Goal: Transaction & Acquisition: Book appointment/travel/reservation

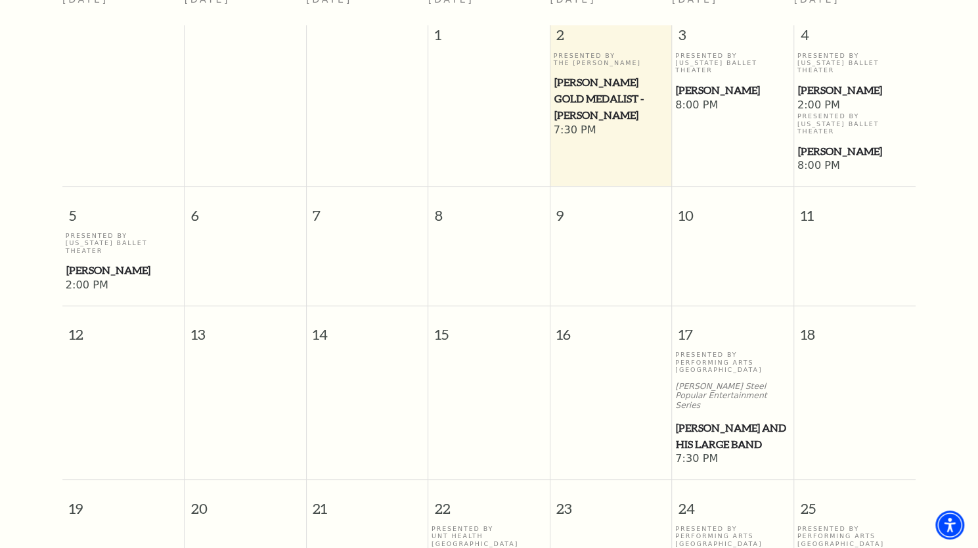
scroll to position [510, 0]
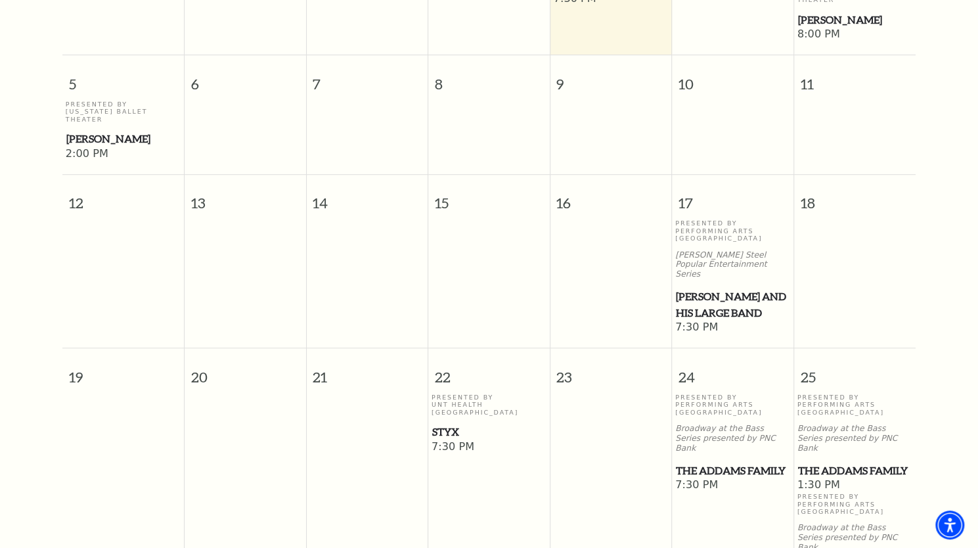
click at [712, 288] on span "[PERSON_NAME] and his Large Band" at bounding box center [733, 304] width 114 height 32
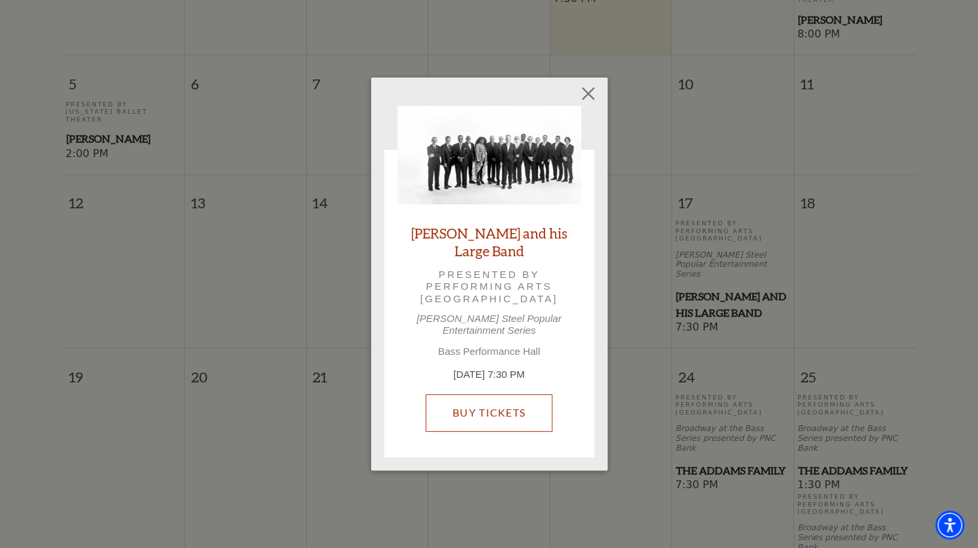
click at [505, 418] on link "Buy Tickets" at bounding box center [489, 412] width 127 height 37
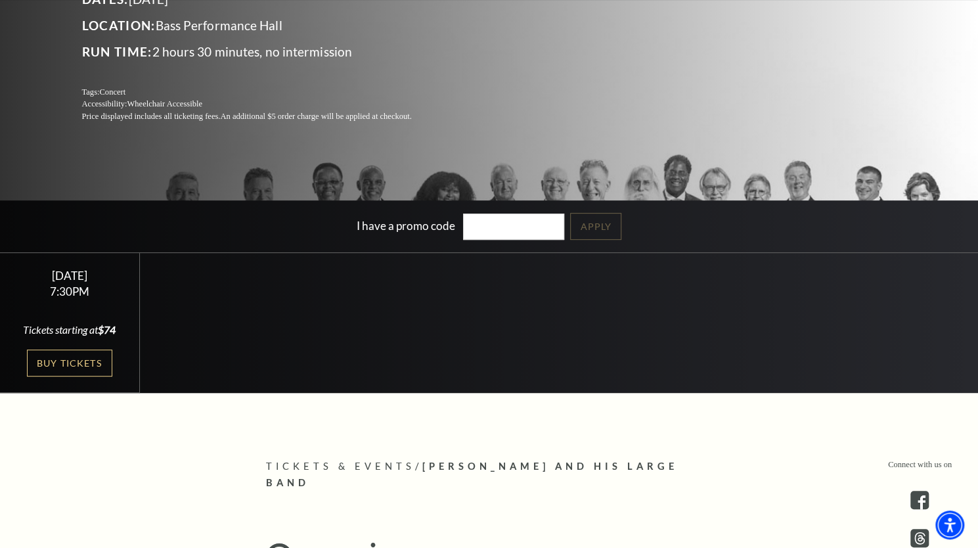
scroll to position [197, 0]
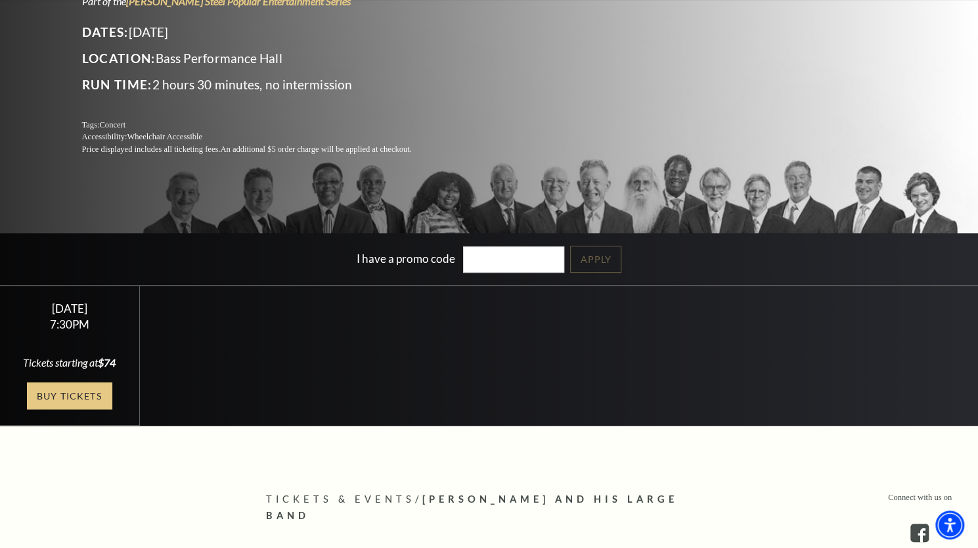
click at [74, 392] on link "Buy Tickets" at bounding box center [69, 395] width 85 height 27
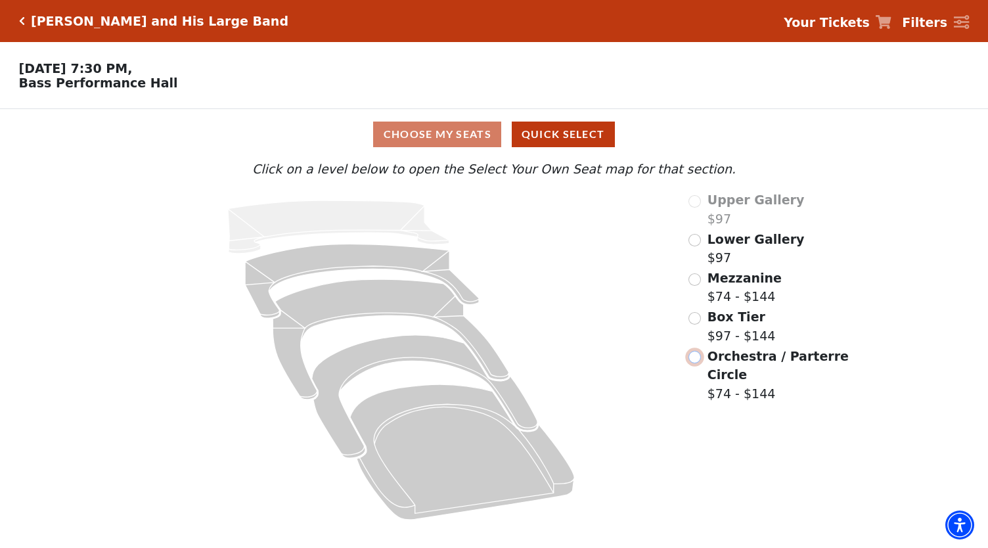
click at [694, 361] on input "Orchestra / Parterre Circle$74 - $144\a" at bounding box center [694, 357] width 12 height 12
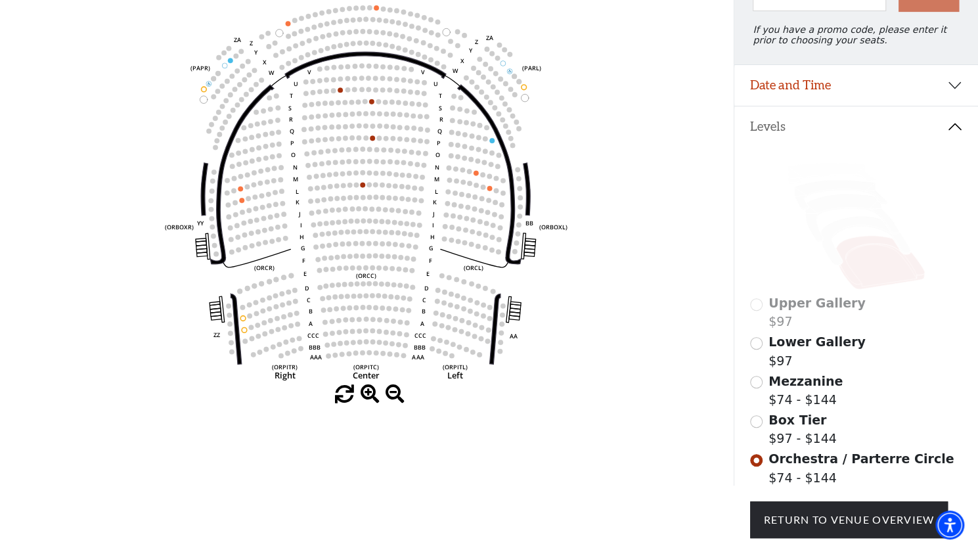
scroll to position [192, 0]
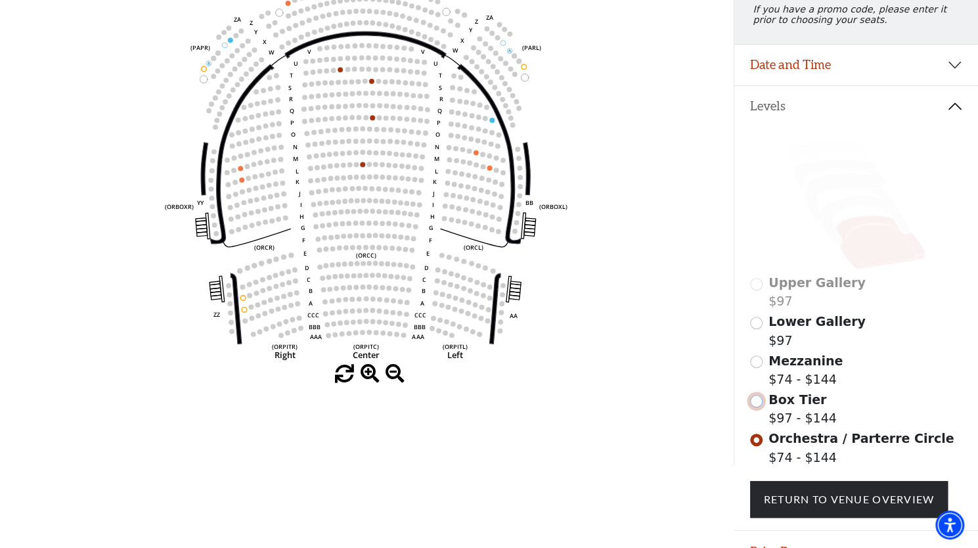
click at [757, 407] on input "Box Tier$97 - $144\a" at bounding box center [756, 401] width 12 height 12
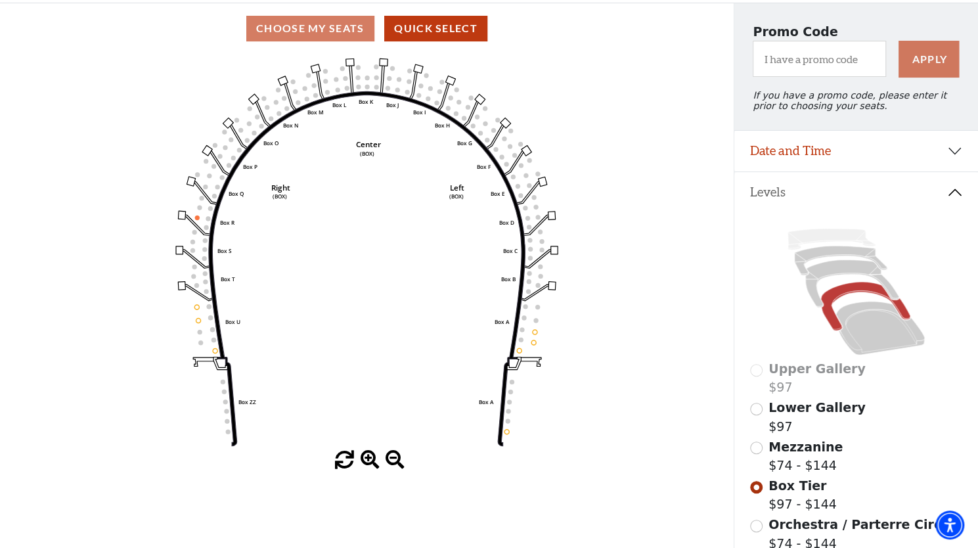
scroll to position [126, 0]
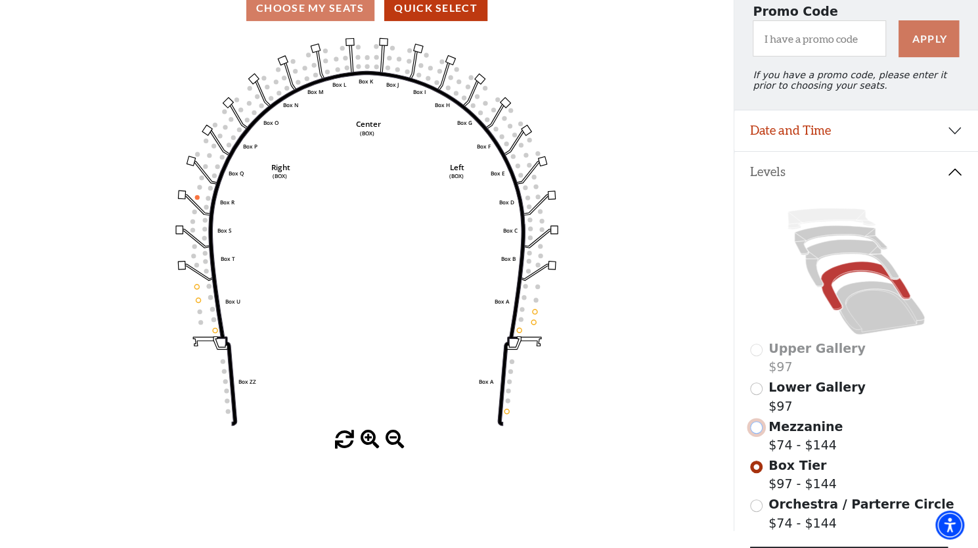
click at [759, 434] on input "Mezzanine$74 - $144\a" at bounding box center [756, 427] width 12 height 12
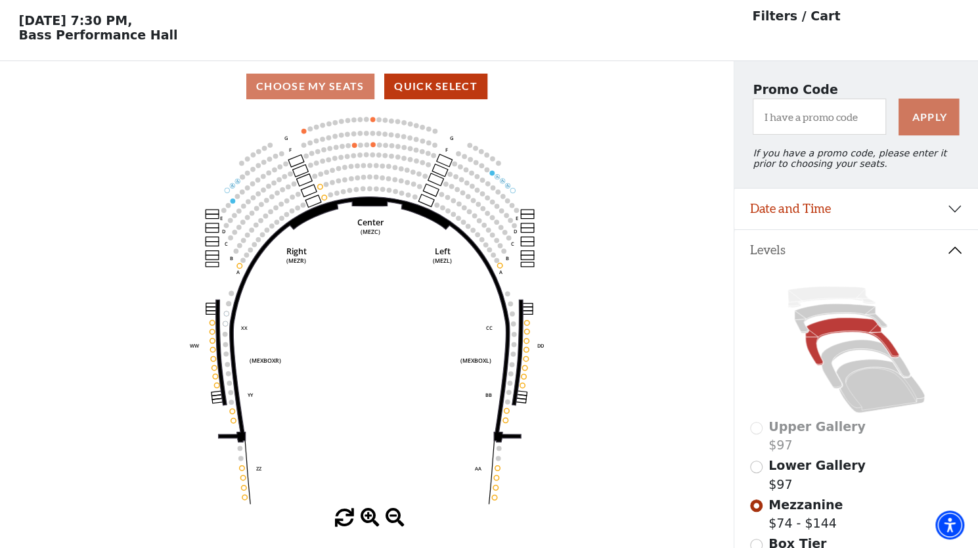
scroll to position [60, 0]
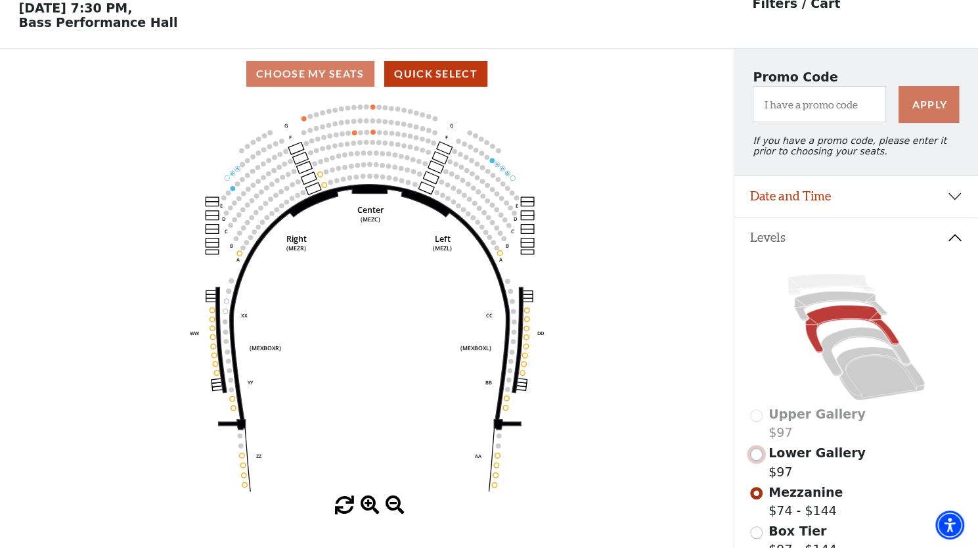
click at [757, 457] on input "Lower Gallery$97\a" at bounding box center [756, 454] width 12 height 12
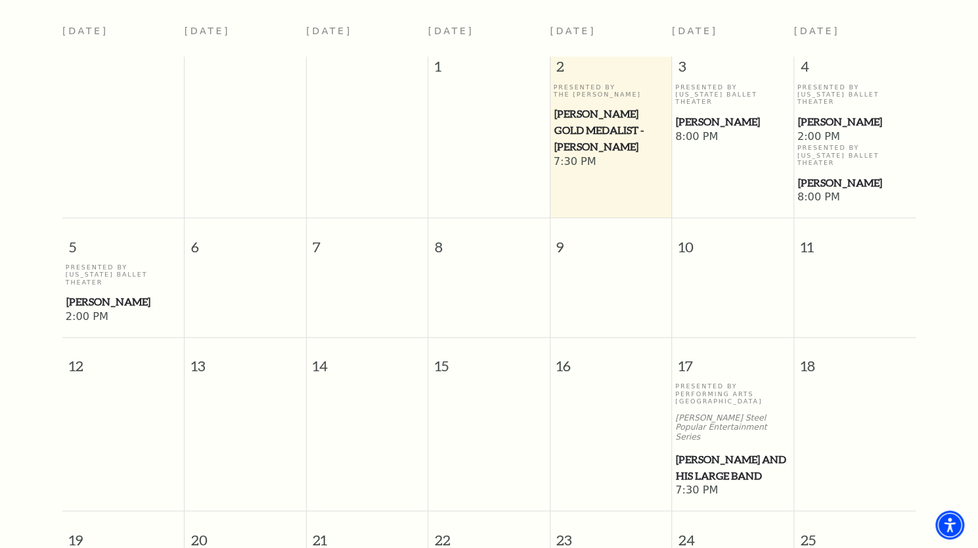
scroll to position [181, 0]
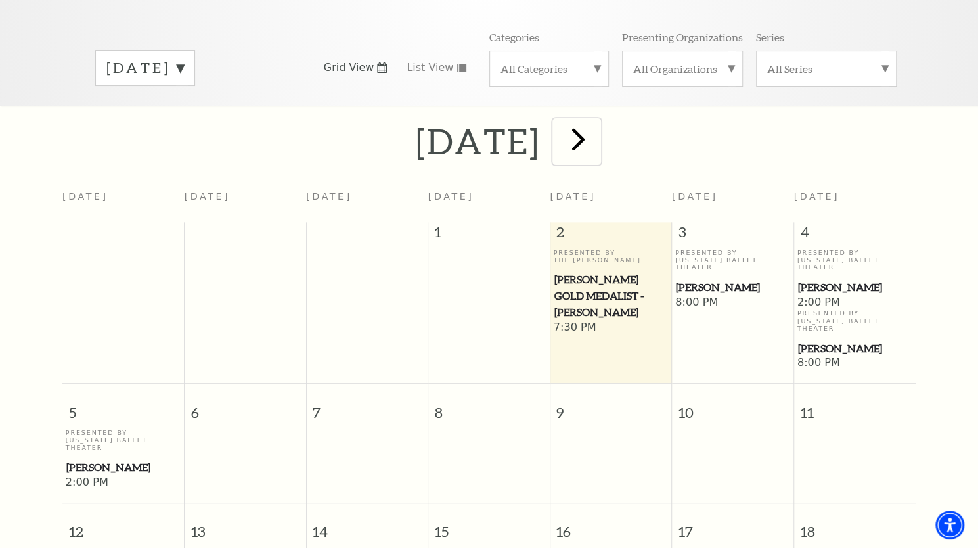
click at [597, 137] on span "next" at bounding box center [578, 138] width 37 height 37
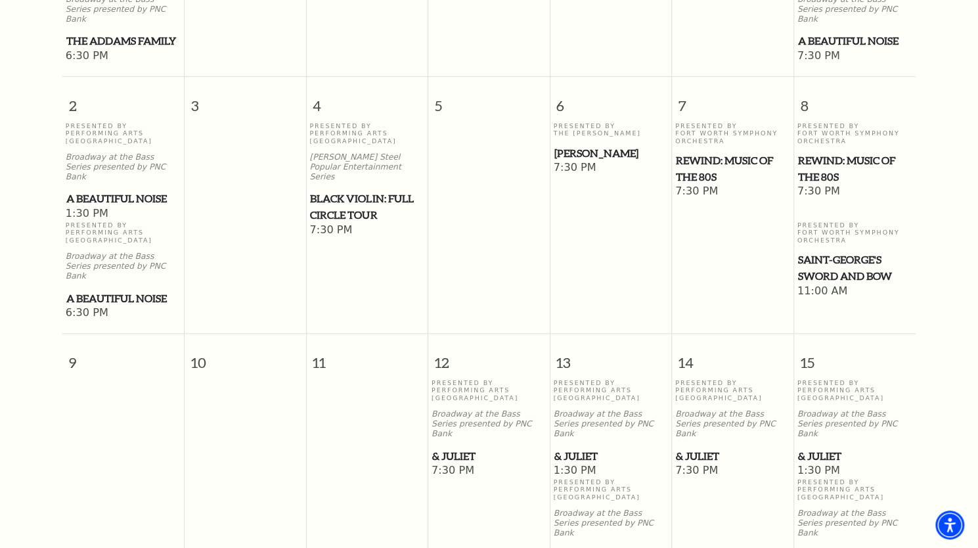
scroll to position [575, 0]
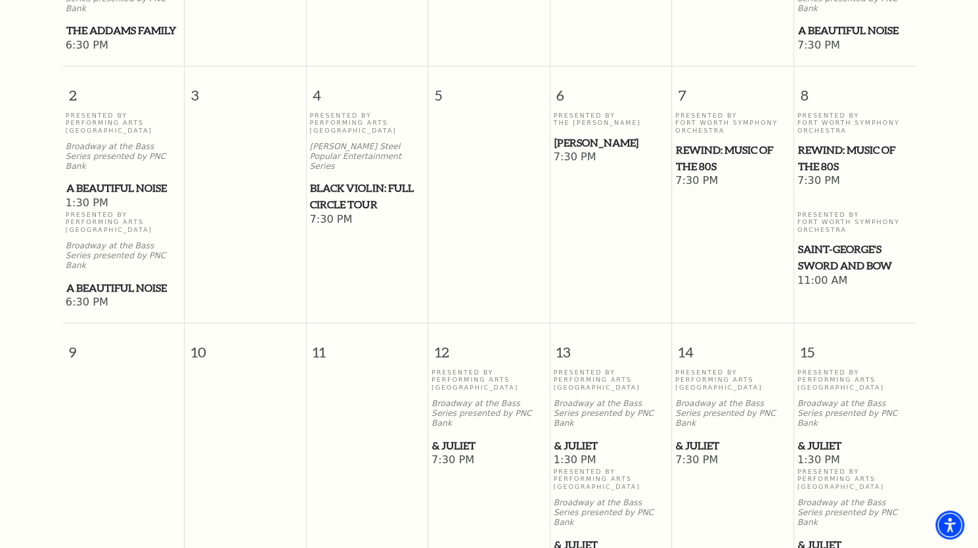
click at [349, 180] on span "Black Violin: Full Circle Tour" at bounding box center [367, 196] width 114 height 32
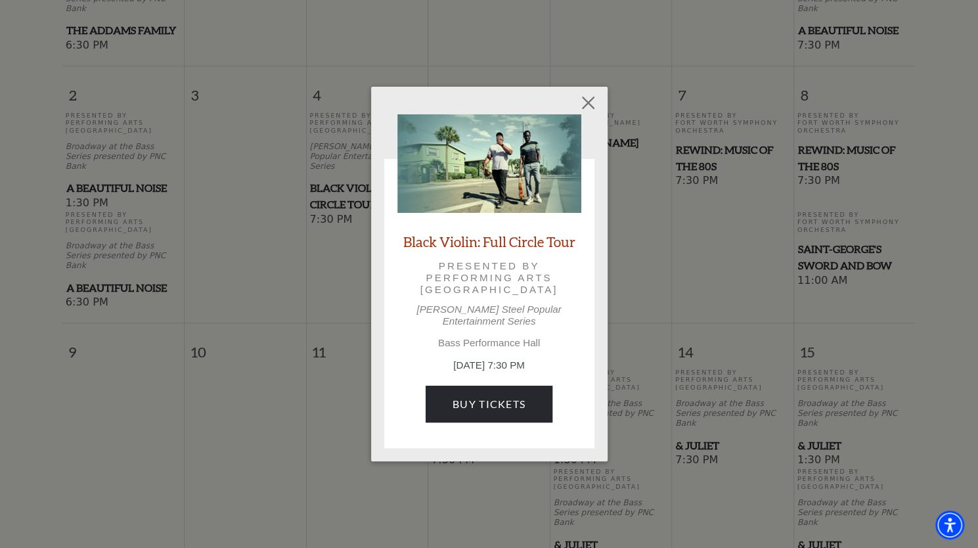
click at [441, 249] on link "Black Violin: Full Circle Tour" at bounding box center [489, 242] width 172 height 18
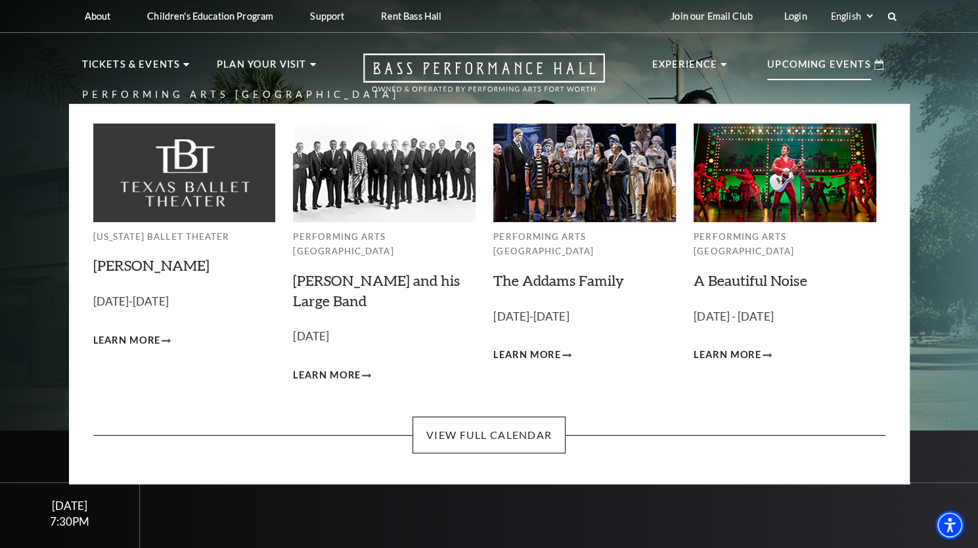
click at [817, 69] on p "Upcoming Events" at bounding box center [819, 68] width 104 height 24
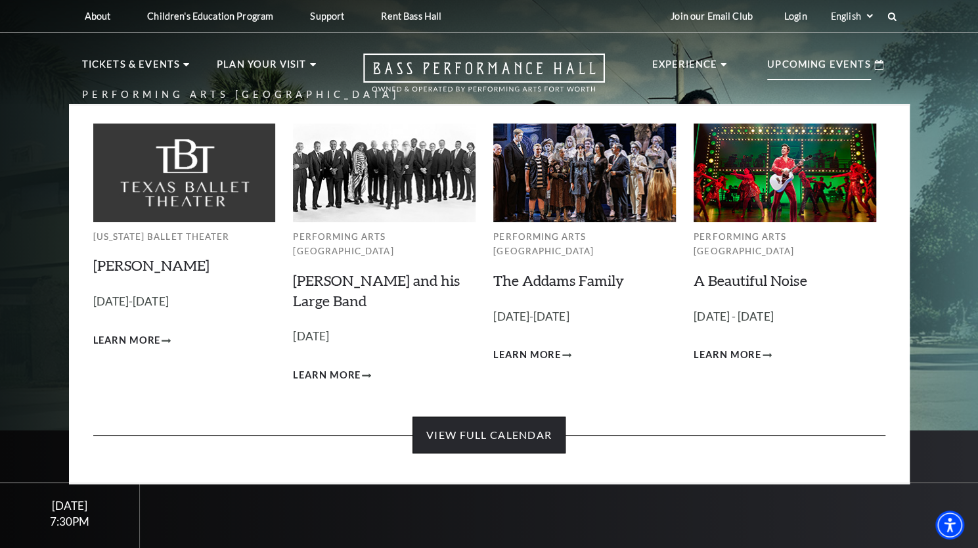
click at [486, 422] on link "View Full Calendar" at bounding box center [488, 434] width 153 height 37
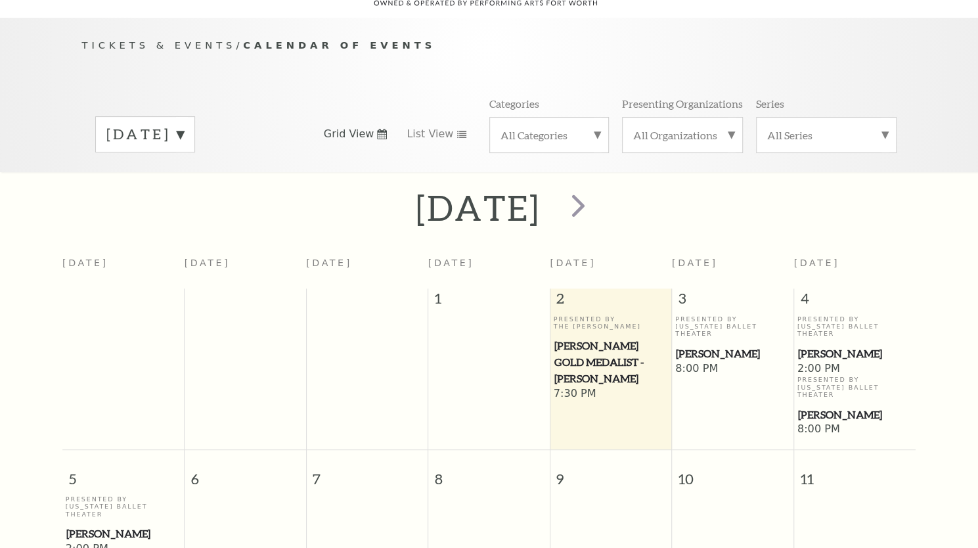
scroll to position [116, 0]
click at [597, 199] on span "next" at bounding box center [578, 204] width 37 height 37
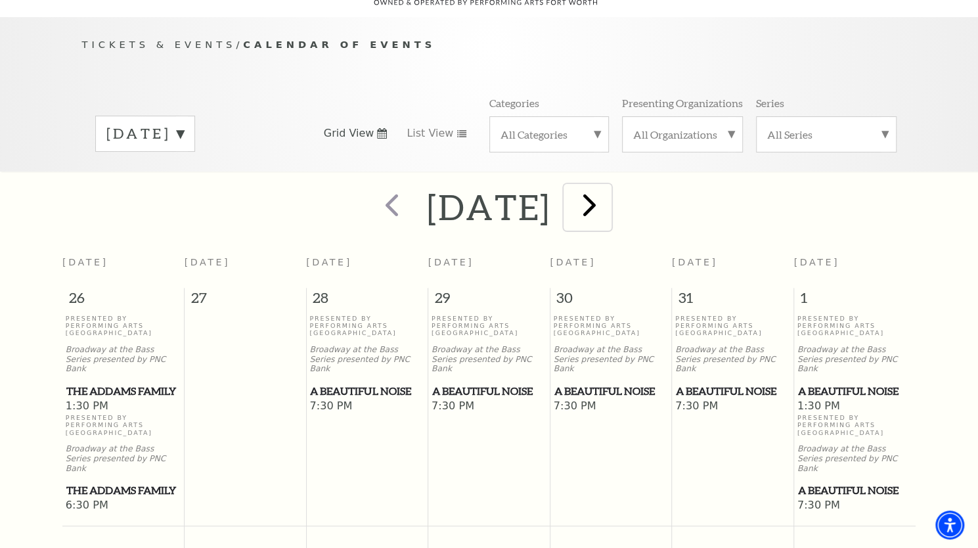
click at [608, 194] on span "next" at bounding box center [589, 204] width 37 height 37
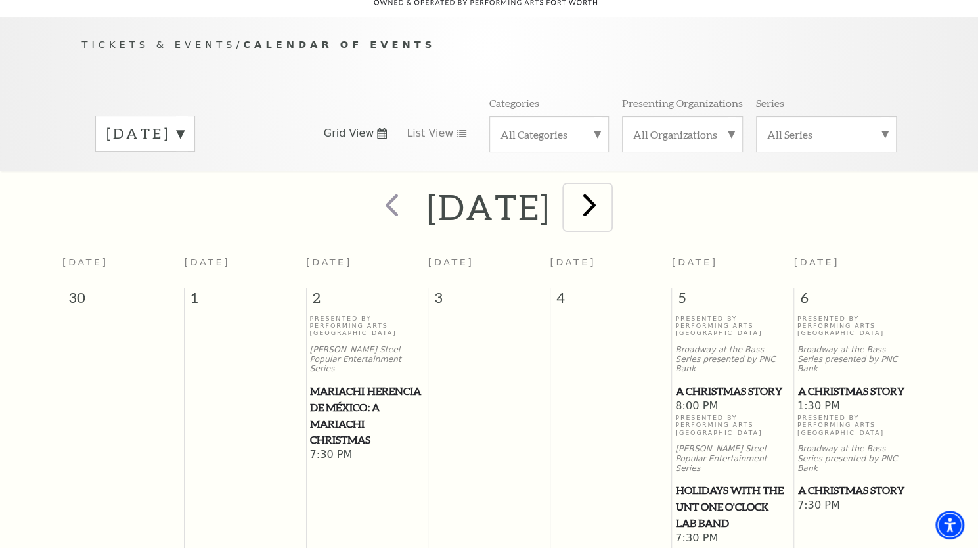
click at [608, 199] on span "next" at bounding box center [589, 204] width 37 height 37
